Goal: Task Accomplishment & Management: Use online tool/utility

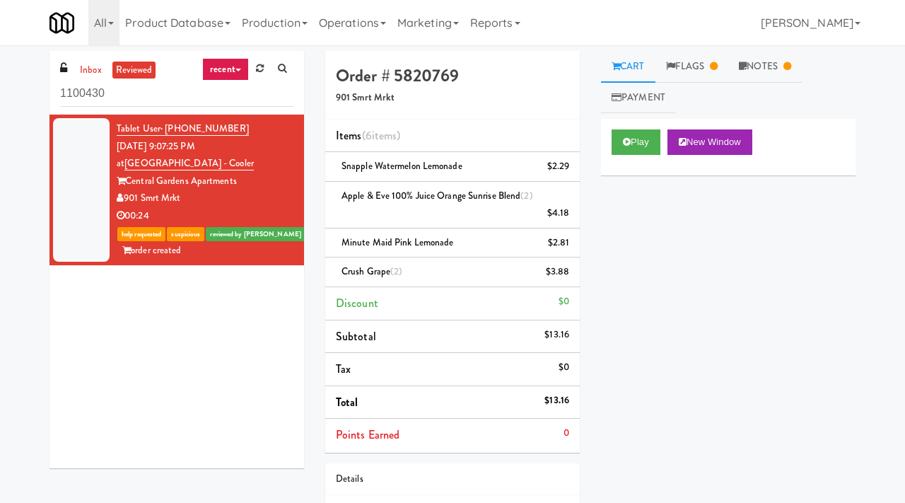
scroll to position [45, 0]
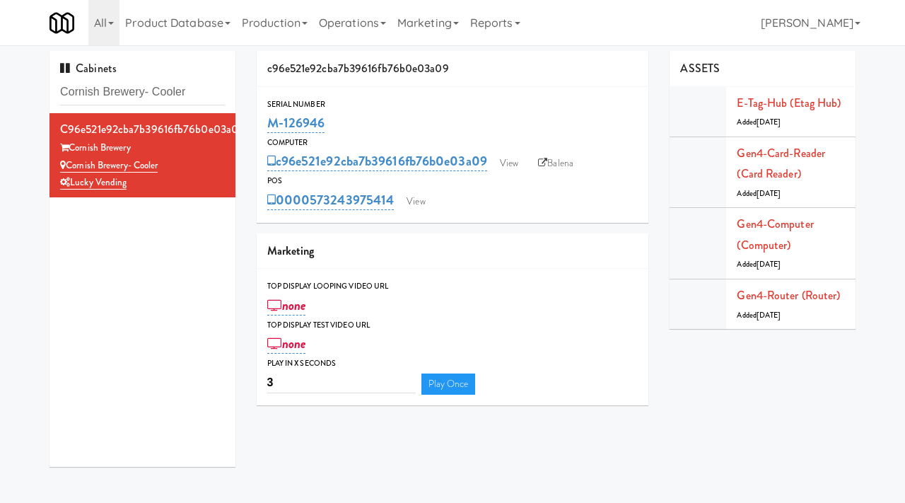
drag, startPoint x: 198, startPoint y: 90, endPoint x: 35, endPoint y: 91, distance: 162.7
click at [35, 91] on div "Cabinets Cornish Brewery- Cooler c96e521e92cba7b39616fb76b0e03a09 Cornish Brewe…" at bounding box center [452, 264] width 905 height 427
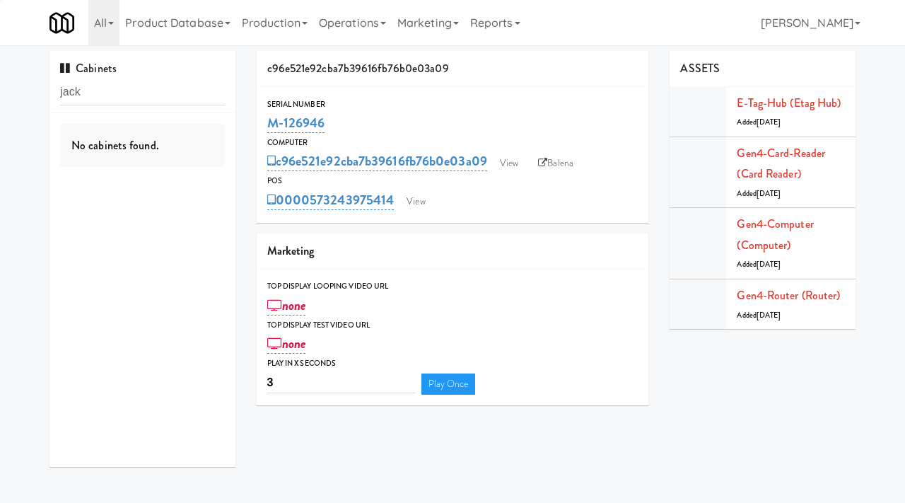
type input "jack"
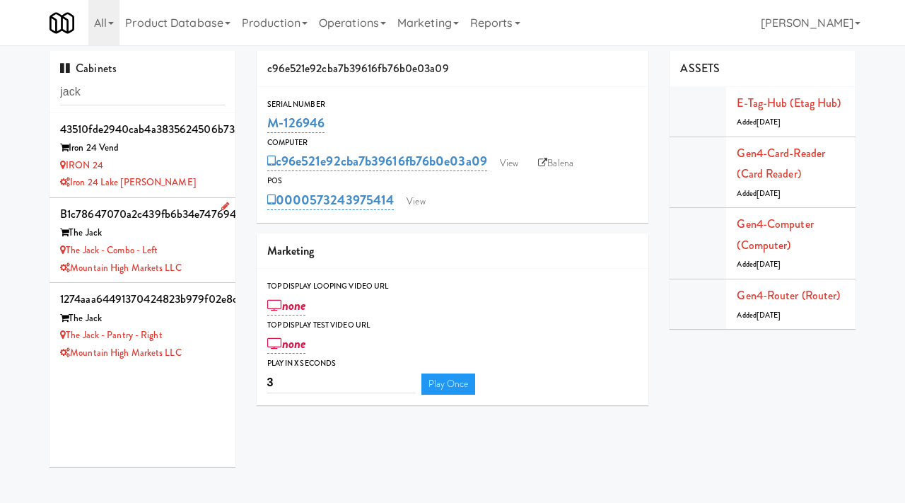
click at [199, 240] on div "The Jack" at bounding box center [142, 233] width 165 height 18
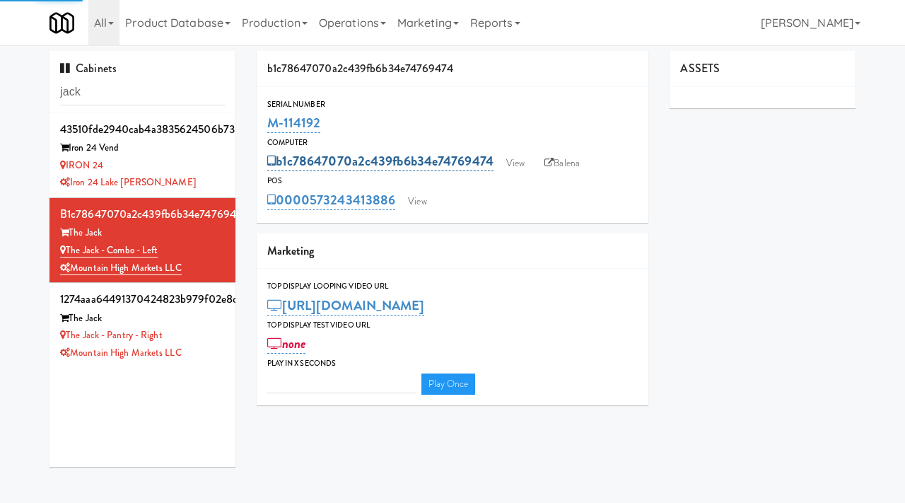
type input "3"
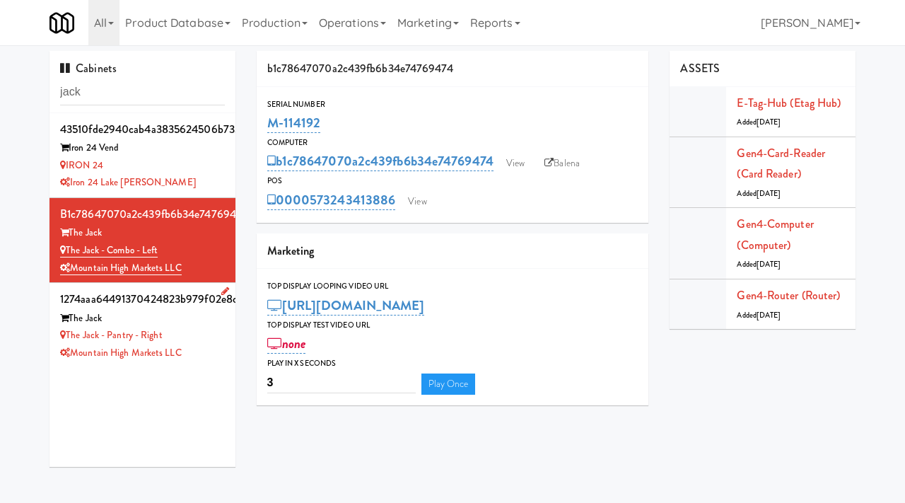
click at [211, 320] on div "The Jack" at bounding box center [142, 319] width 165 height 18
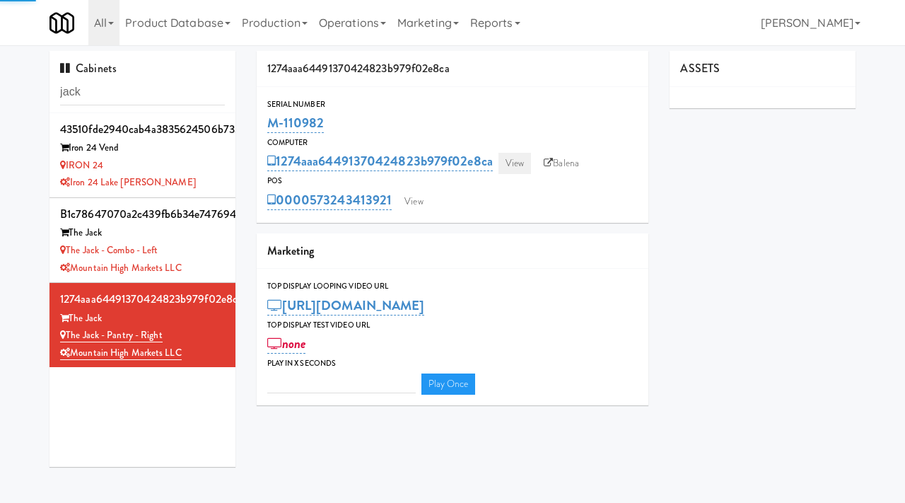
type input "3"
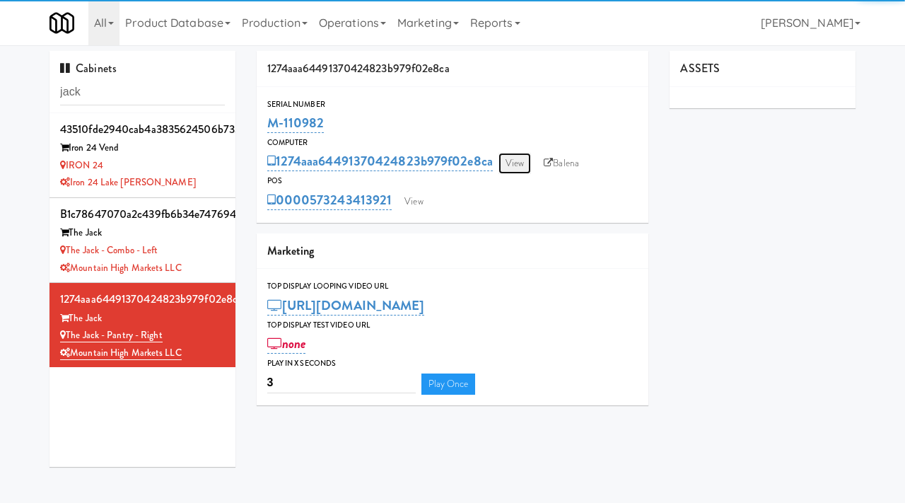
click at [522, 158] on link "View" at bounding box center [515, 163] width 33 height 21
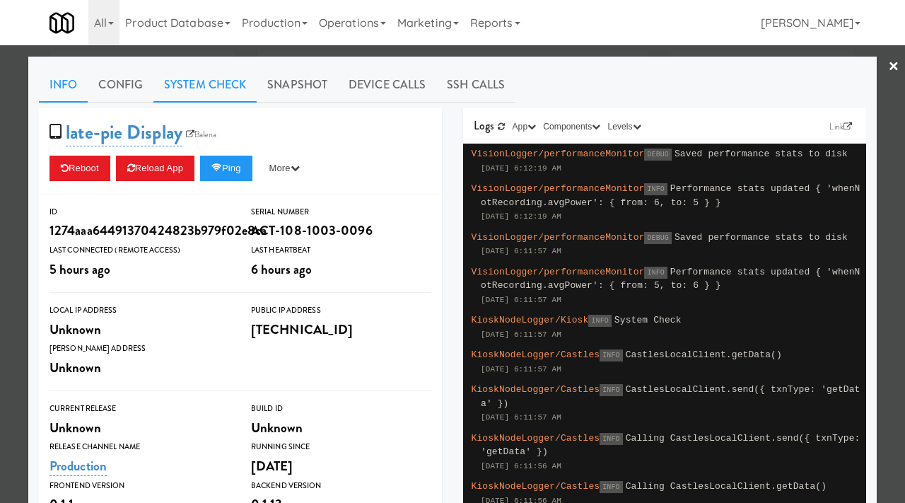
click at [233, 89] on link "System Check" at bounding box center [205, 84] width 103 height 35
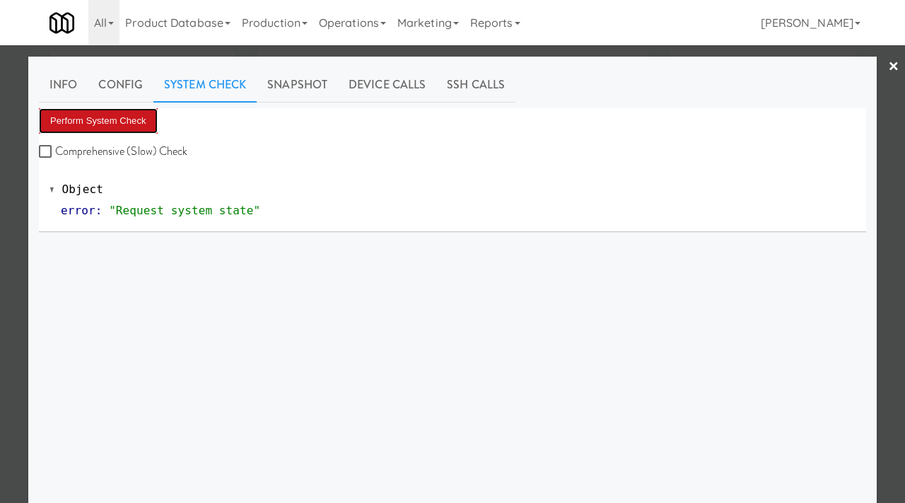
click at [106, 114] on button "Perform System Check" at bounding box center [98, 120] width 119 height 25
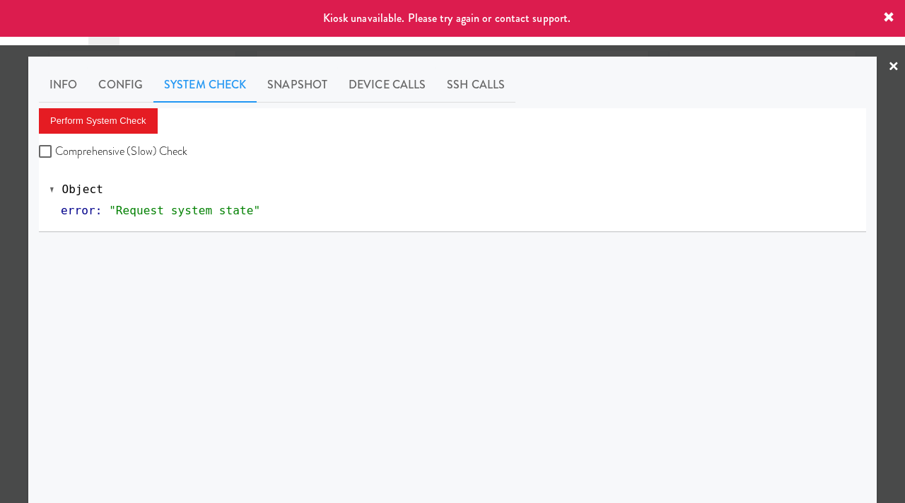
click at [0, 150] on div at bounding box center [452, 251] width 905 height 503
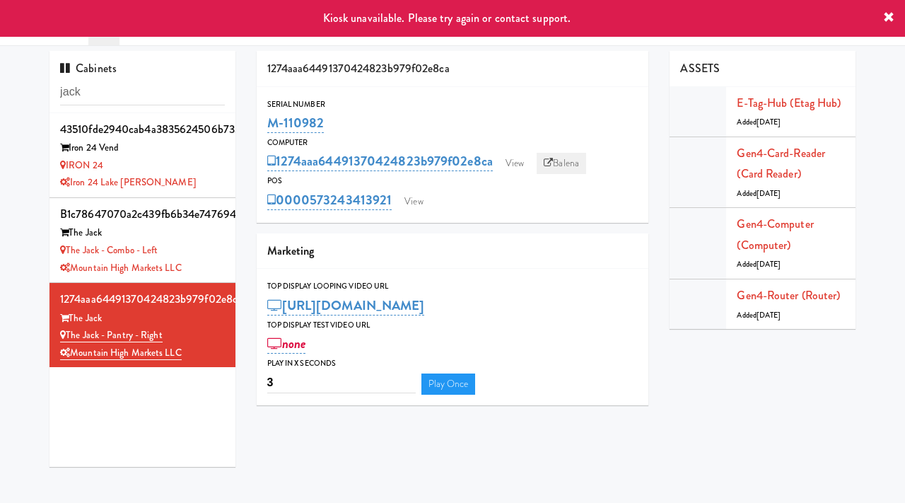
click at [569, 161] on link "Balena" at bounding box center [562, 163] width 50 height 21
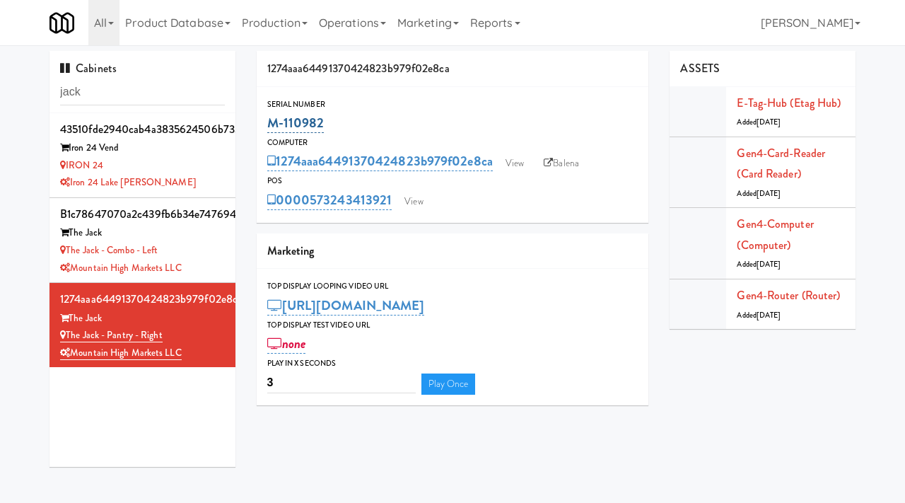
drag, startPoint x: 340, startPoint y: 127, endPoint x: 268, endPoint y: 127, distance: 71.4
click at [268, 127] on div "M-110982" at bounding box center [452, 123] width 371 height 24
copy link "M-110982"
